Goal: Task Accomplishment & Management: Use online tool/utility

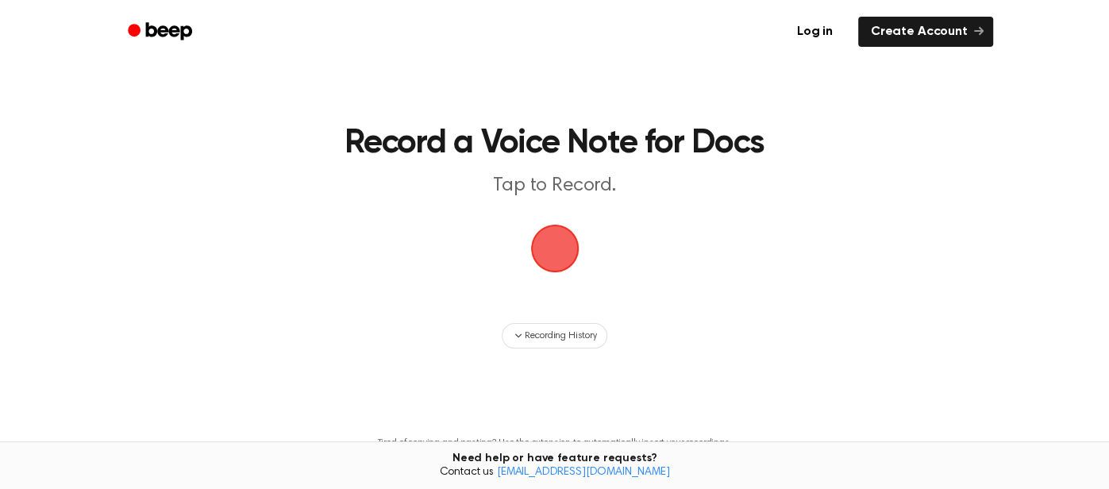
click at [561, 247] on span "button" at bounding box center [554, 248] width 54 height 54
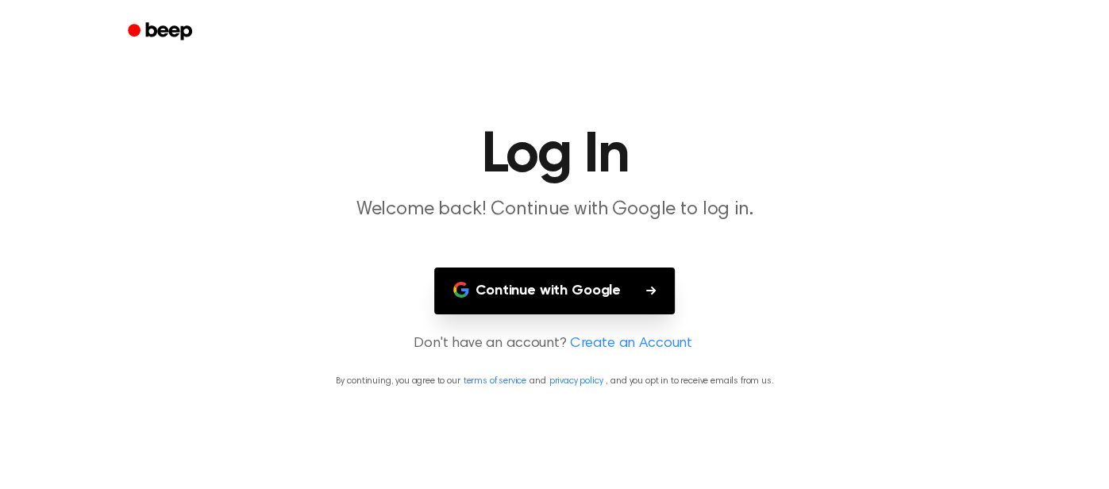
click at [611, 296] on button "Continue with Google" at bounding box center [554, 290] width 240 height 47
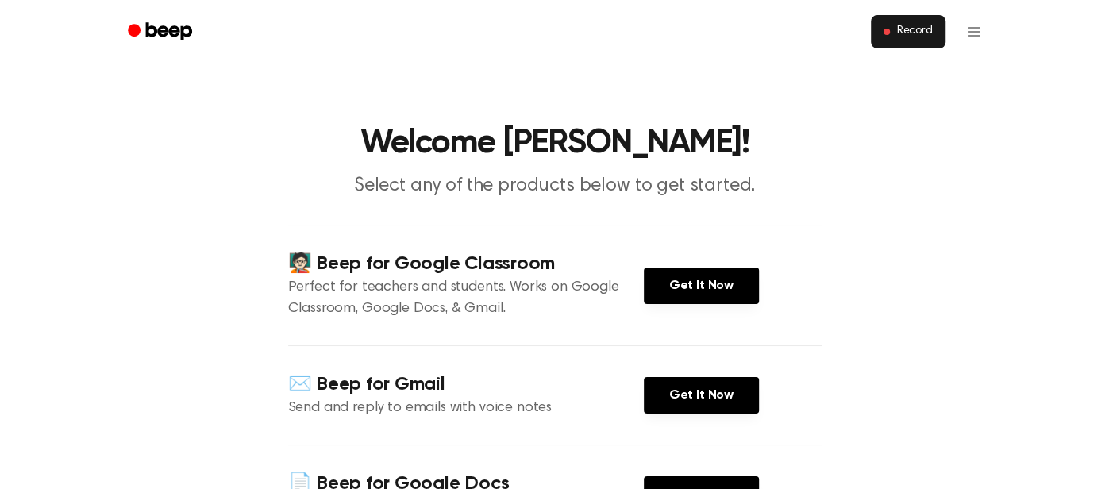
click at [914, 30] on span "Record" at bounding box center [914, 32] width 36 height 14
